Goal: Information Seeking & Learning: Learn about a topic

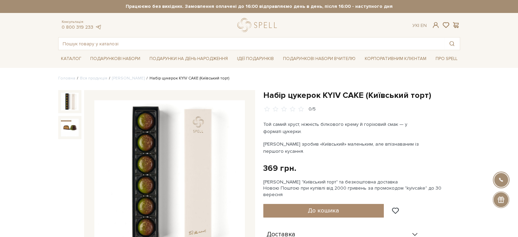
click at [341, 92] on h1 "Набір цукерок KYIV CAKE (Київський торт)" at bounding box center [361, 95] width 197 height 11
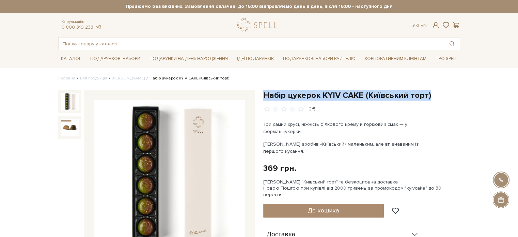
click at [341, 92] on h1 "Набір цукерок KYIV CAKE (Київський торт)" at bounding box center [361, 95] width 197 height 11
click at [323, 96] on h1 "Набір цукерок KYIV CAKE (Київський торт)" at bounding box center [361, 95] width 197 height 11
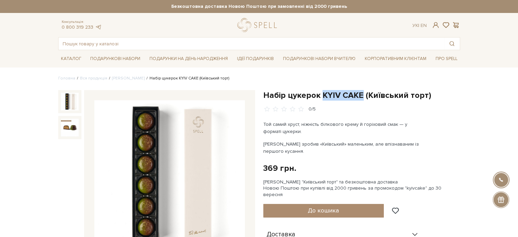
drag, startPoint x: 322, startPoint y: 94, endPoint x: 361, endPoint y: 93, distance: 38.5
click at [361, 93] on h1 "Набір цукерок KYIV CAKE (Київський торт)" at bounding box center [361, 95] width 197 height 11
copy h1 "KYIV CAKE"
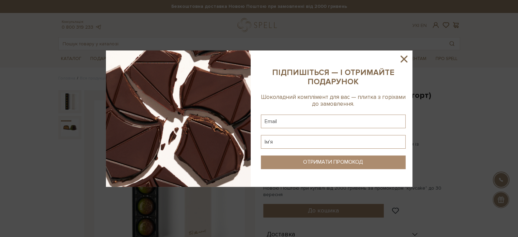
click at [403, 60] on icon at bounding box center [403, 59] width 7 height 7
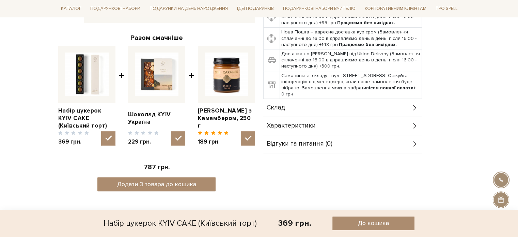
scroll to position [238, 0]
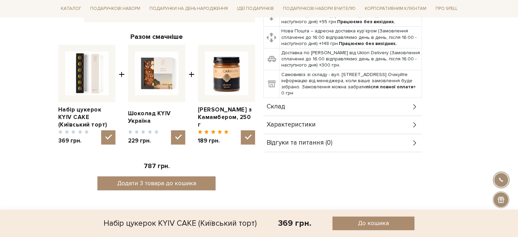
click at [292, 122] on span "Характеристики" at bounding box center [291, 125] width 49 height 6
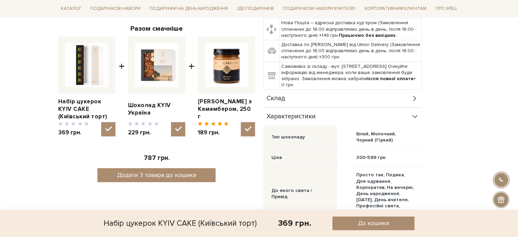
scroll to position [204, 0]
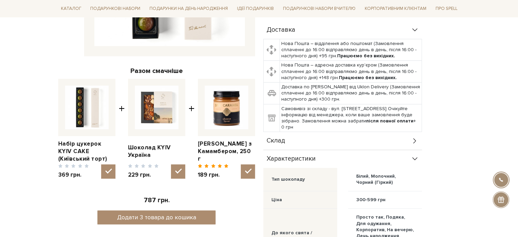
click at [326, 132] on div "Склад" at bounding box center [342, 141] width 159 height 18
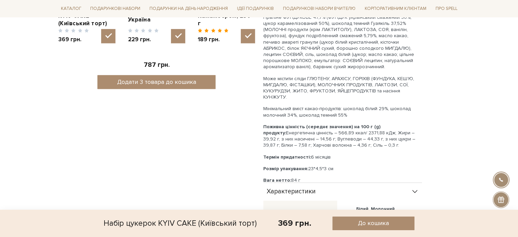
scroll to position [341, 0]
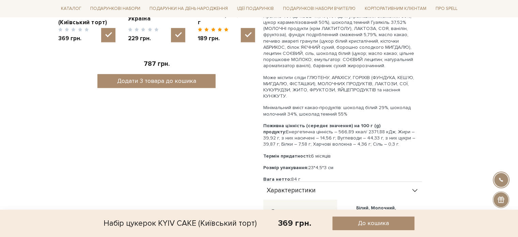
click at [320, 153] on p "Термін придатності: 6 місяців" at bounding box center [342, 156] width 159 height 6
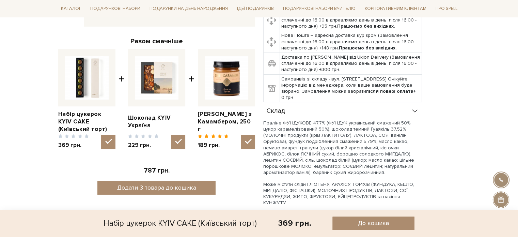
scroll to position [238, 0]
